Goal: Book appointment/travel/reservation

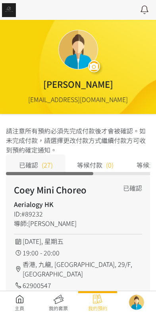
click at [18, 297] on link at bounding box center [19, 302] width 39 height 17
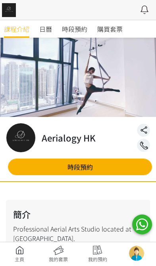
click at [79, 33] on span "時段預約" at bounding box center [74, 29] width 25 height 10
